Goal: Find specific page/section: Find specific page/section

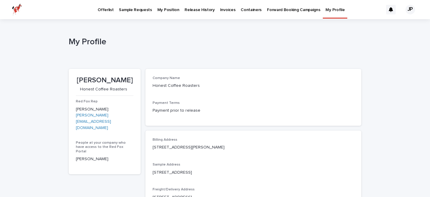
click at [100, 9] on p "Offerlist" at bounding box center [106, 6] width 16 height 13
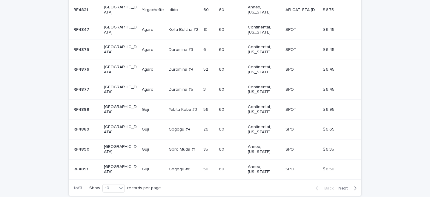
scroll to position [163, 0]
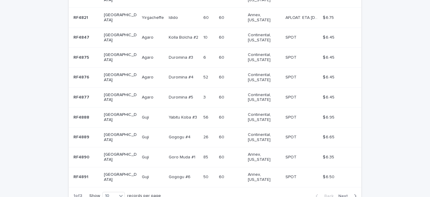
click at [344, 188] on div "Back Next" at bounding box center [336, 195] width 50 height 15
click at [344, 194] on span "Next" at bounding box center [344, 196] width 13 height 4
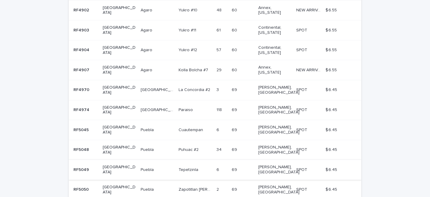
scroll to position [12, 0]
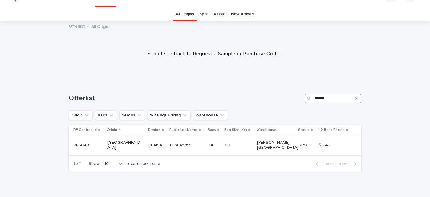
type input "******"
